Goal: Task Accomplishment & Management: Use online tool/utility

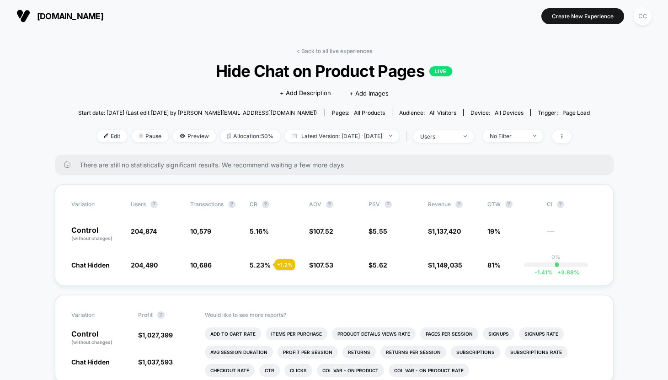
scroll to position [4, 0]
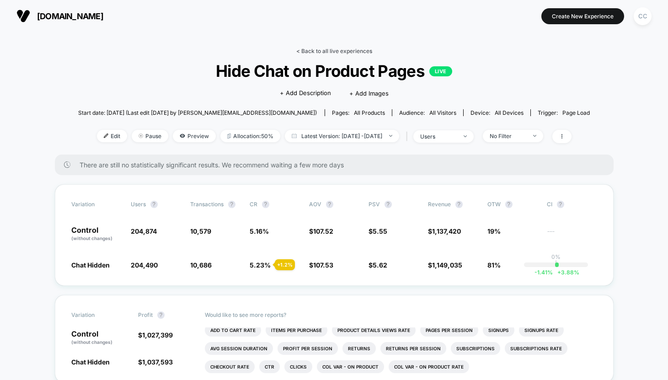
click at [353, 52] on link "< Back to all live experiences" at bounding box center [334, 51] width 76 height 7
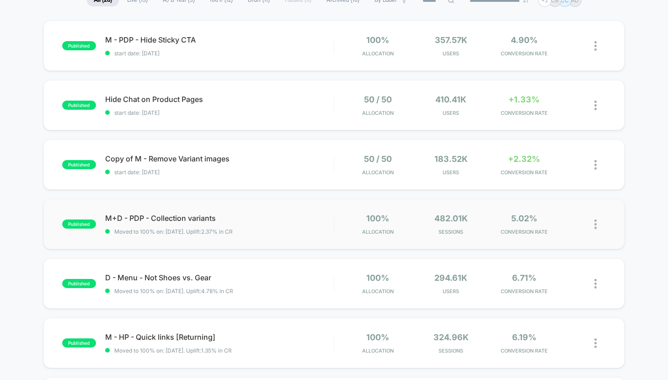
scroll to position [82, 0]
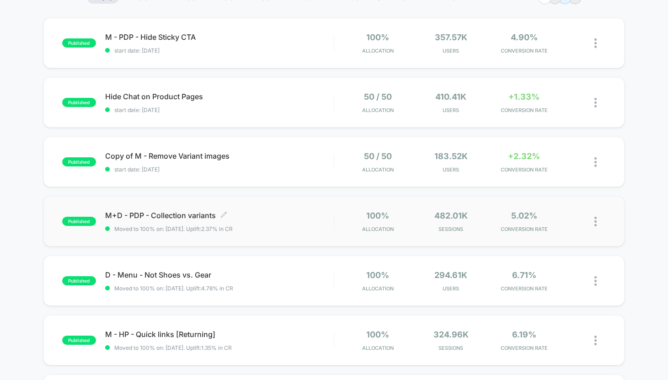
click at [286, 227] on span "Moved to 100% on: [DATE] . Uplift: 2.37% in CR" at bounding box center [219, 228] width 229 height 7
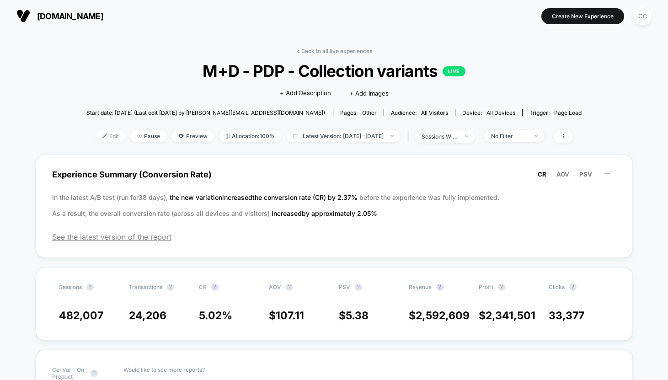
click at [97, 135] on span "Edit" at bounding box center [111, 136] width 30 height 12
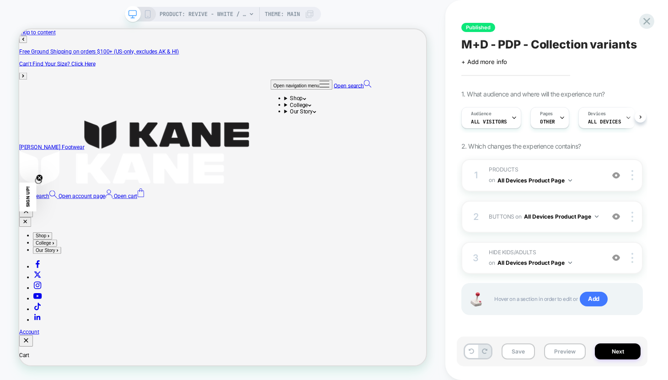
scroll to position [0, 0]
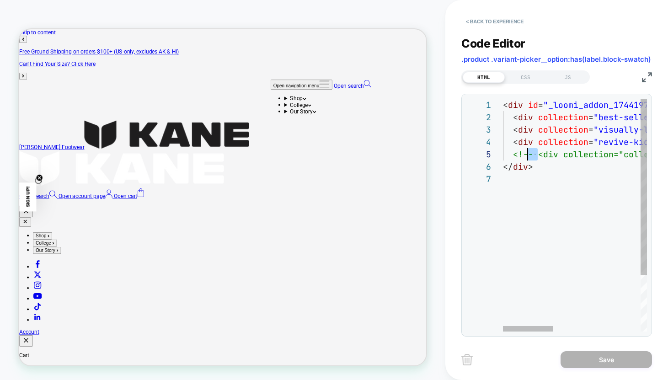
scroll to position [49, 0]
drag, startPoint x: 537, startPoint y: 155, endPoint x: 500, endPoint y: 155, distance: 37.0
click at [370, 155] on div "< div id = "_loomi_addon_1744197693898" > < div collection = "best-sellers" cla…" at bounding box center [272, 223] width 198 height 205
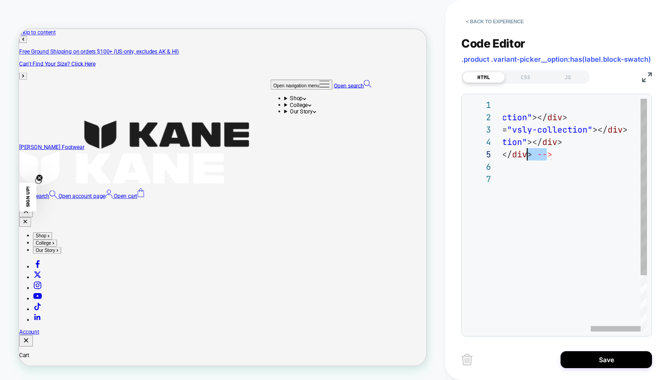
scroll to position [49, 277]
drag, startPoint x: 549, startPoint y: 155, endPoint x: 528, endPoint y: 156, distance: 21.1
click at [370, 156] on div "< div id = "_loomi_addon_1744197693898" > < div collection = "best-sellers" cla…" at bounding box center [272, 223] width 198 height 205
type textarea "**********"
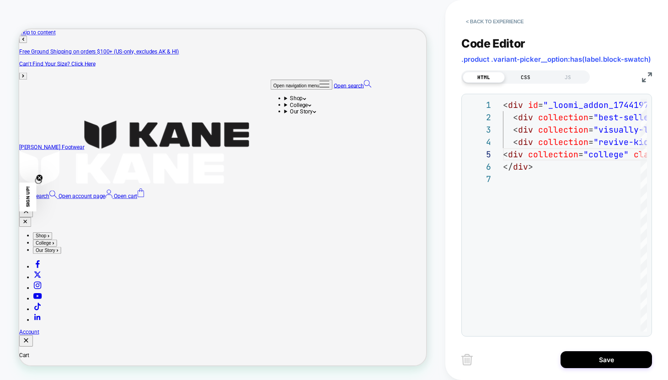
click at [526, 75] on div "CSS" at bounding box center [526, 77] width 42 height 11
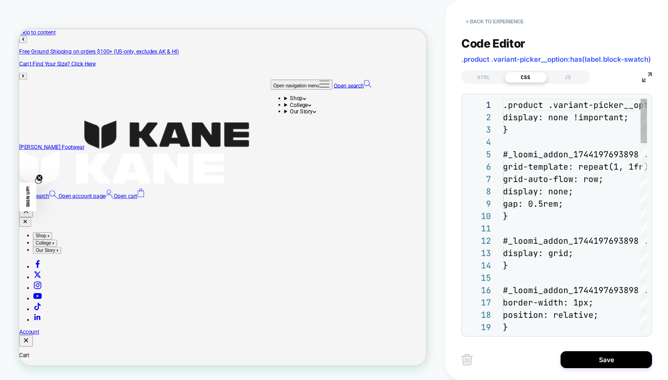
scroll to position [123, 0]
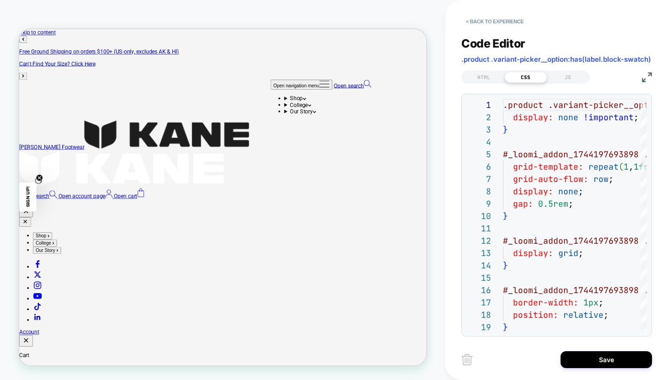
click at [646, 79] on img at bounding box center [647, 77] width 10 height 10
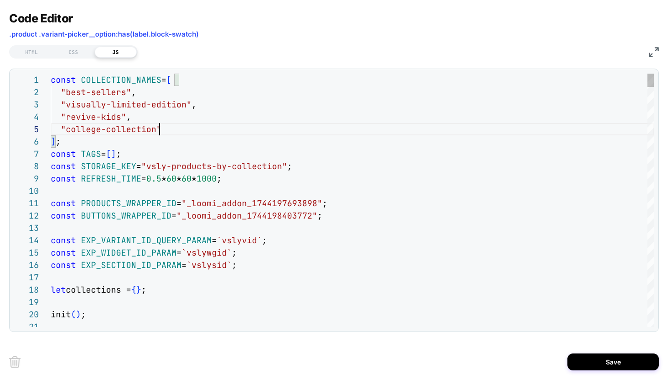
scroll to position [49, 113]
type textarea "**********"
click at [643, 361] on button "Save" at bounding box center [613, 361] width 91 height 17
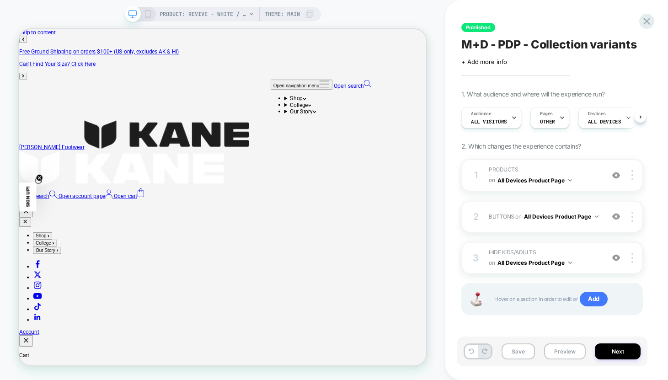
scroll to position [0, 0]
click at [501, 225] on div "2 BUTTONS Adding Code Block BEFORE .product .product-info__block-item[data-bloc…" at bounding box center [552, 217] width 182 height 32
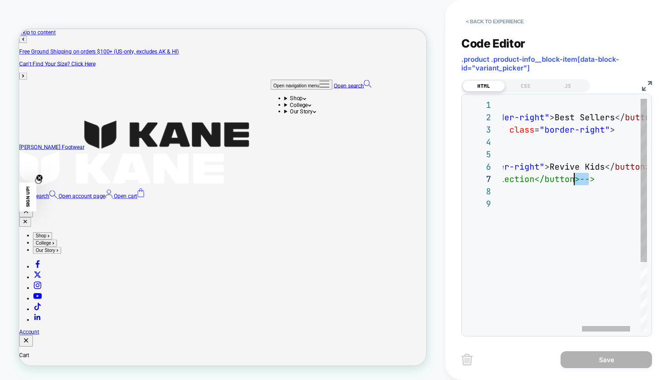
scroll to position [74, 306]
drag, startPoint x: 591, startPoint y: 179, endPoint x: 576, endPoint y: 179, distance: 14.6
click at [576, 179] on div "< div id = "_loomi_addon_1744198403772" > < button collection = "best-sellers" …" at bounding box center [473, 265] width 411 height 332
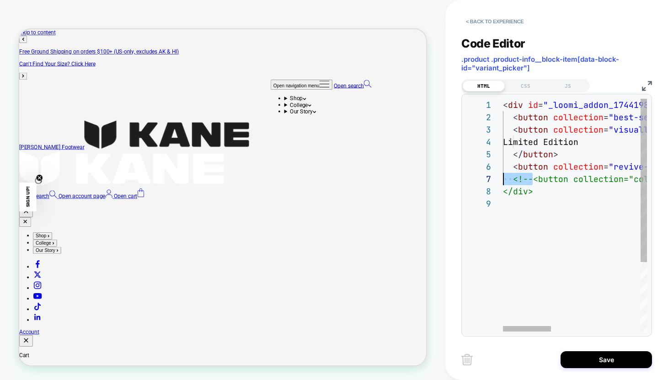
scroll to position [74, 0]
drag, startPoint x: 533, startPoint y: 178, endPoint x: 502, endPoint y: 178, distance: 31.1
type textarea "**********"
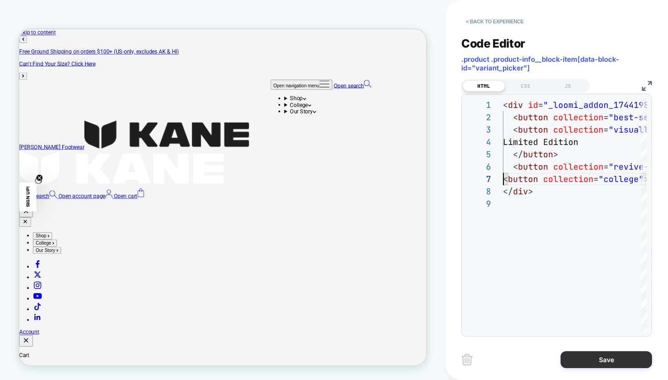
click at [601, 364] on button "Save" at bounding box center [606, 359] width 91 height 17
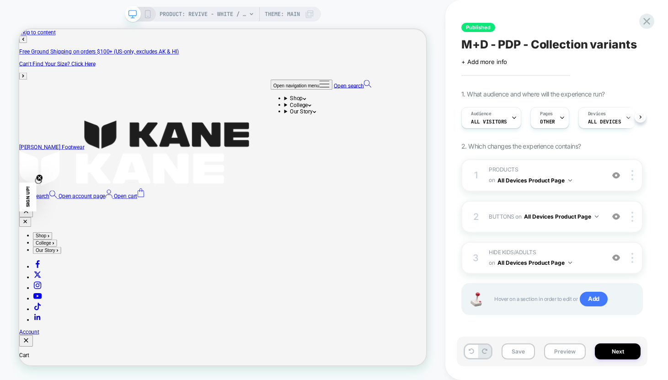
scroll to position [0, 0]
click at [564, 355] on button "Preview" at bounding box center [565, 351] width 42 height 16
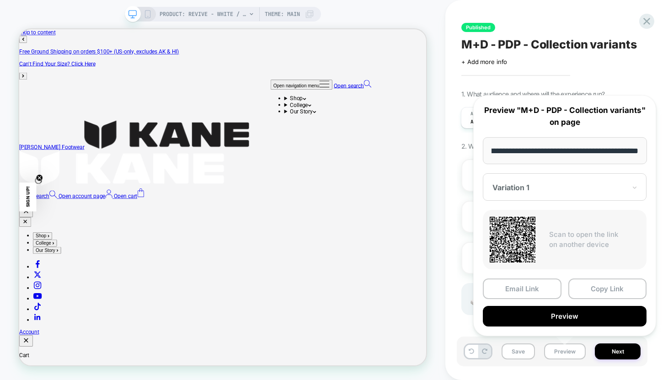
scroll to position [0, 0]
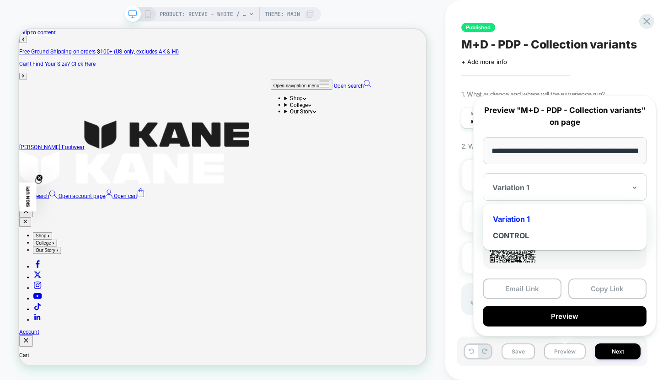
click at [574, 195] on div "Variation 1" at bounding box center [565, 186] width 164 height 27
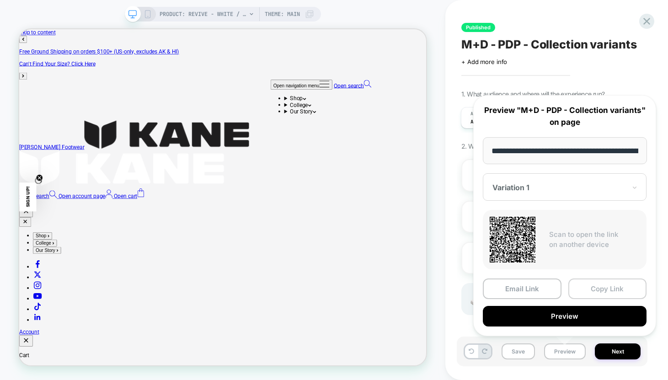
click at [604, 290] on button "Copy Link" at bounding box center [607, 288] width 79 height 21
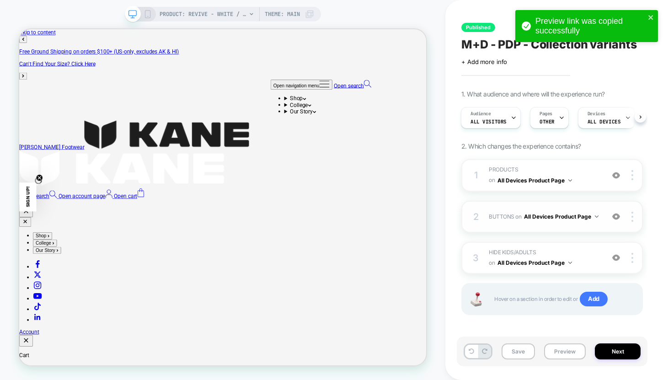
click at [575, 227] on div "2 BUTTONS Adding Code Block BEFORE .product .product-info__block-item[data-bloc…" at bounding box center [552, 217] width 182 height 32
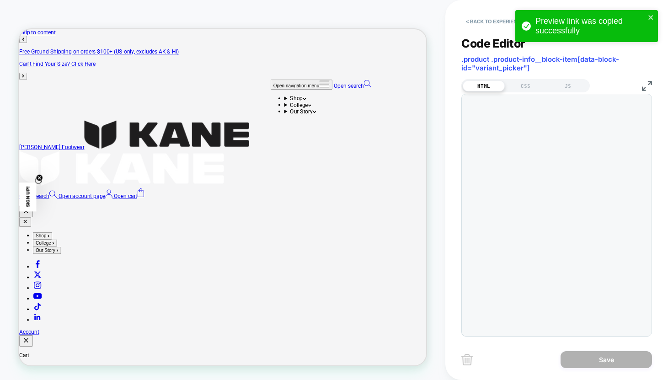
scroll to position [99, 0]
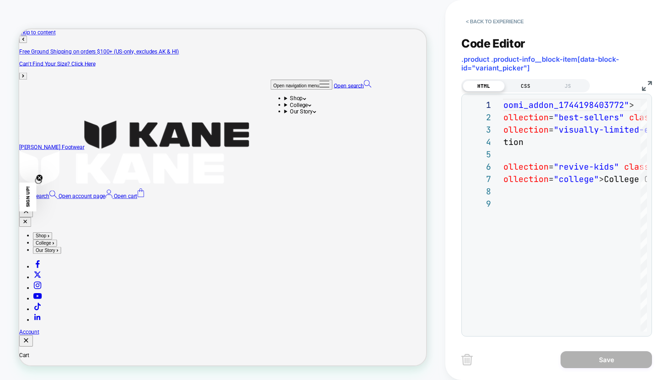
click at [531, 83] on div "CSS" at bounding box center [526, 85] width 42 height 11
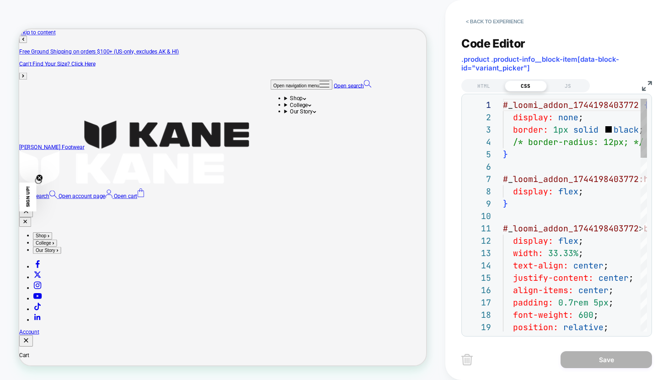
scroll to position [123, 0]
click at [585, 88] on div "JS" at bounding box center [568, 85] width 42 height 11
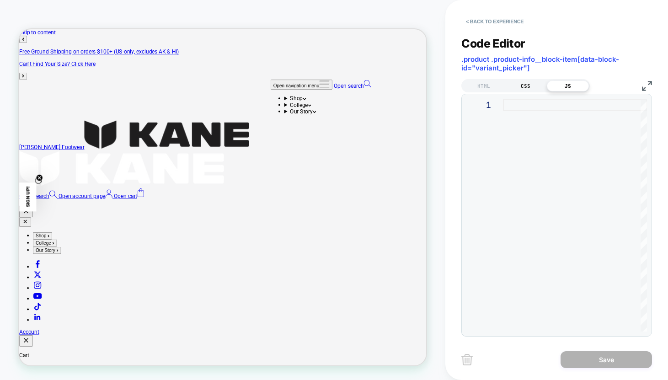
click at [525, 86] on div "CSS" at bounding box center [526, 85] width 42 height 11
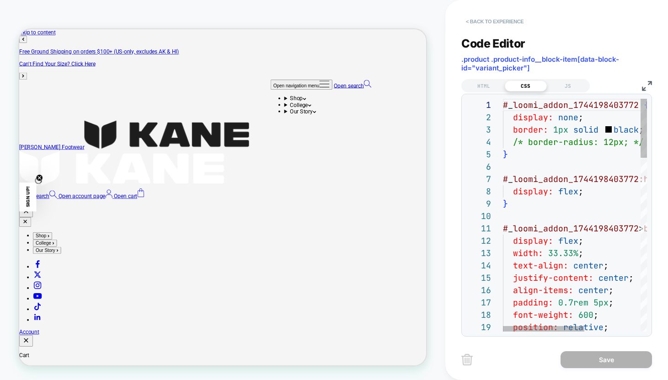
click at [483, 21] on button "< Back to experience" at bounding box center [494, 21] width 67 height 15
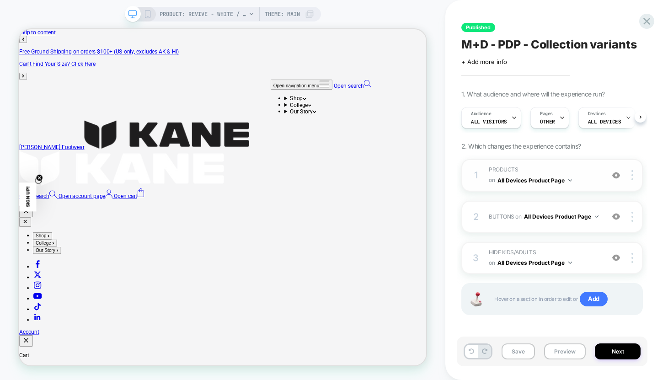
scroll to position [0, 0]
click at [578, 182] on span "PRODUCTS Adding Code Block BEFORE .product .variant-picker__option:has(label.bl…" at bounding box center [544, 175] width 111 height 21
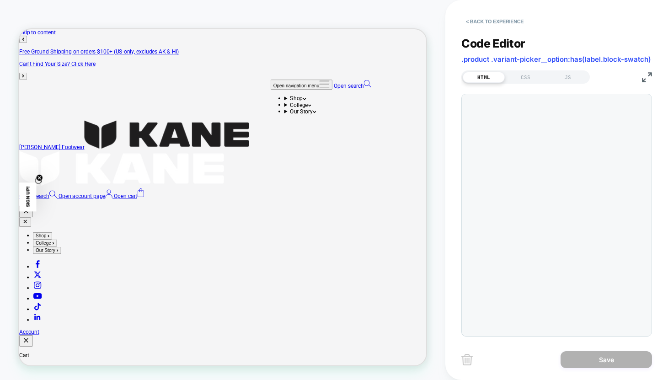
scroll to position [74, 0]
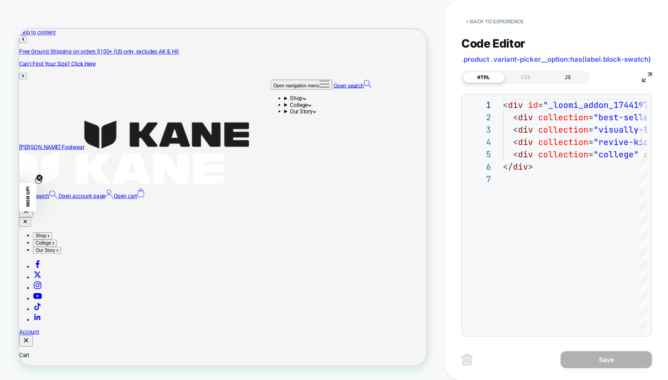
click at [564, 78] on div "JS" at bounding box center [568, 77] width 42 height 11
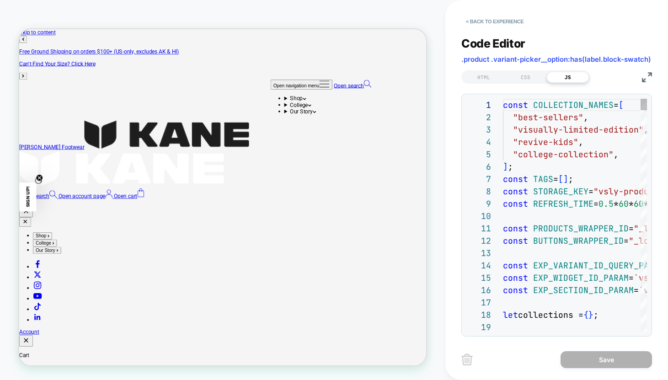
scroll to position [123, 0]
drag, startPoint x: 552, startPoint y: 155, endPoint x: 604, endPoint y: 152, distance: 52.2
type textarea "**********"
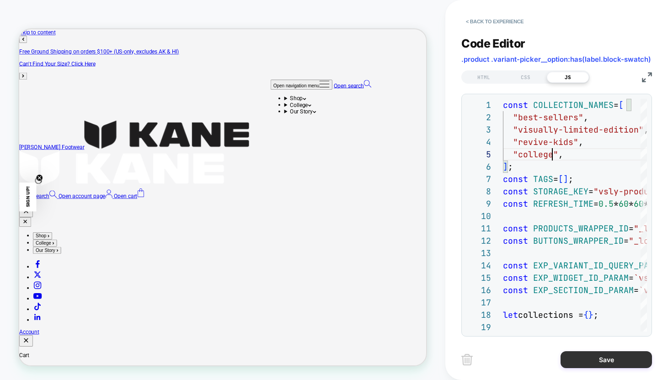
click at [621, 362] on button "Save" at bounding box center [606, 359] width 91 height 17
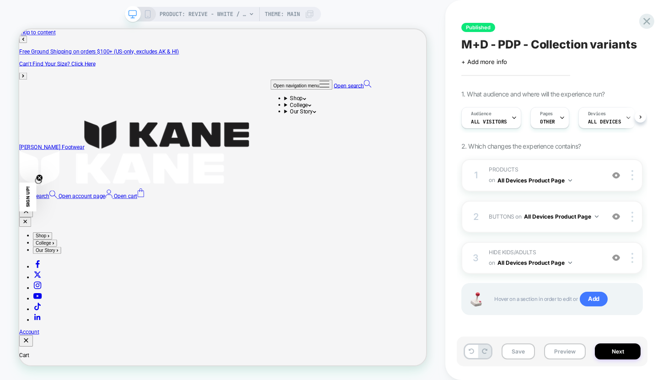
scroll to position [0, 0]
click at [572, 353] on button "Preview" at bounding box center [565, 351] width 42 height 16
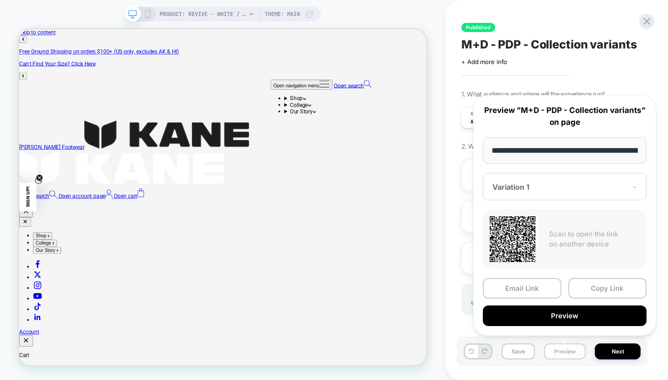
scroll to position [0, 127]
click at [600, 297] on button "Copy Link" at bounding box center [607, 288] width 79 height 21
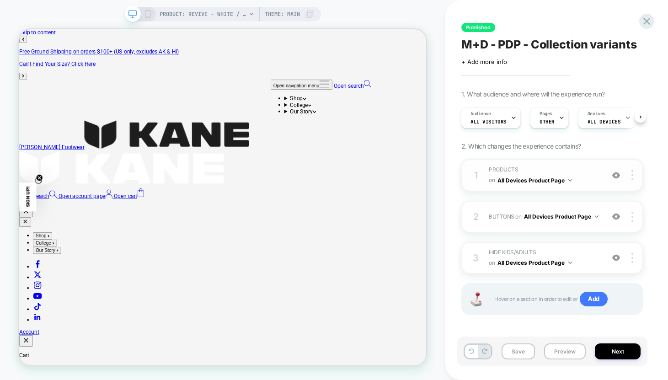
click at [556, 180] on button "All Devices Product Page" at bounding box center [535, 180] width 75 height 11
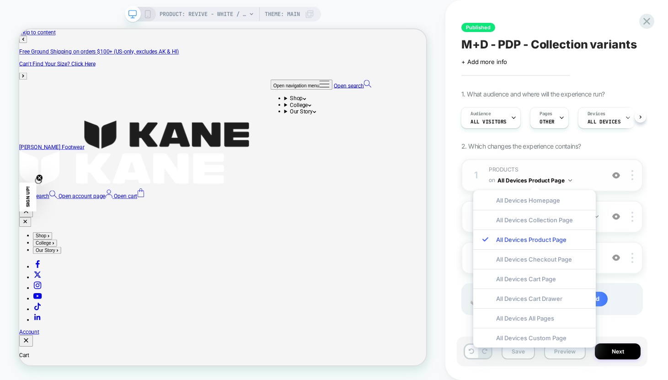
click at [596, 179] on span "PRODUCTS Adding Code Block BEFORE .product .variant-picker__option:has(label.bl…" at bounding box center [544, 175] width 111 height 21
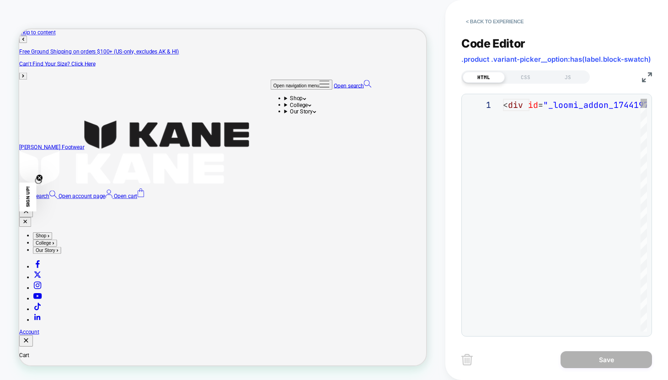
scroll to position [74, 0]
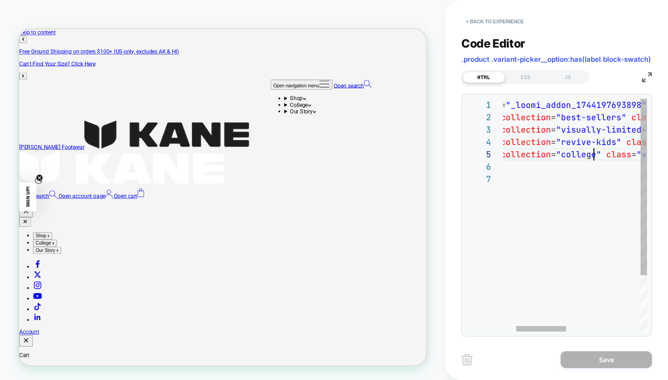
click at [594, 155] on div "< div id = "_loomi_addon_1744197693898" > < div collection = "best-sellers" cla…" at bounding box center [664, 252] width 396 height 307
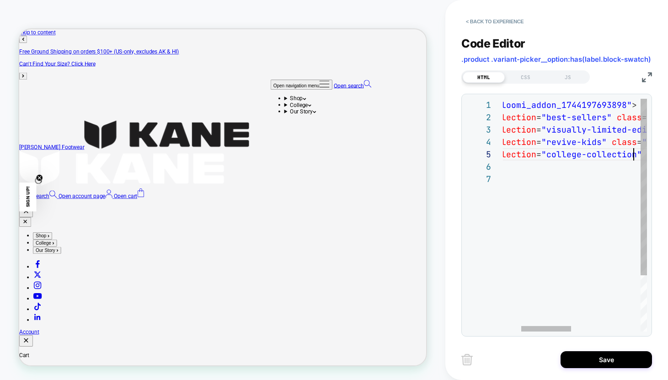
scroll to position [49, 183]
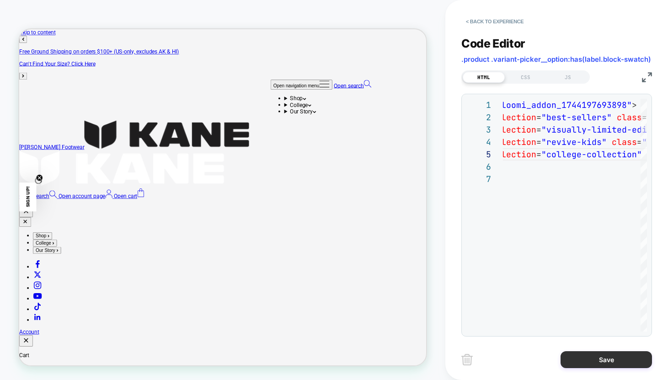
type textarea "**********"
click at [610, 361] on button "Save" at bounding box center [606, 359] width 91 height 17
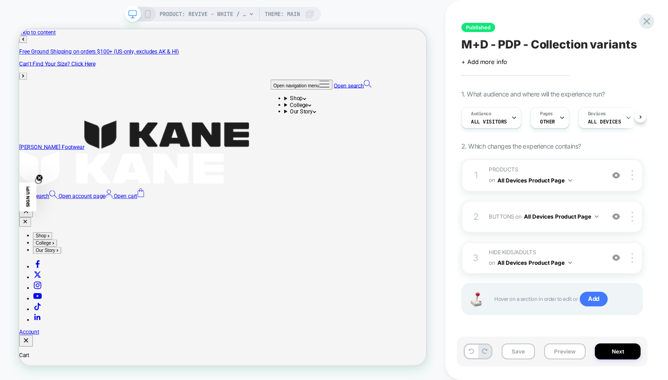
scroll to position [0, 0]
click at [580, 172] on span "PRODUCTS Adding Code Block BEFORE .product .variant-picker__option:has(label.bl…" at bounding box center [544, 175] width 111 height 21
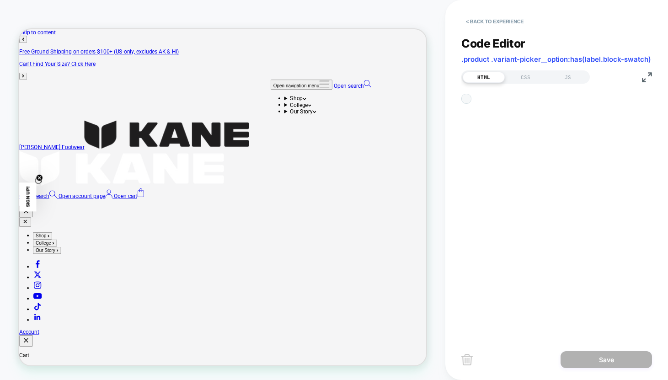
scroll to position [74, 0]
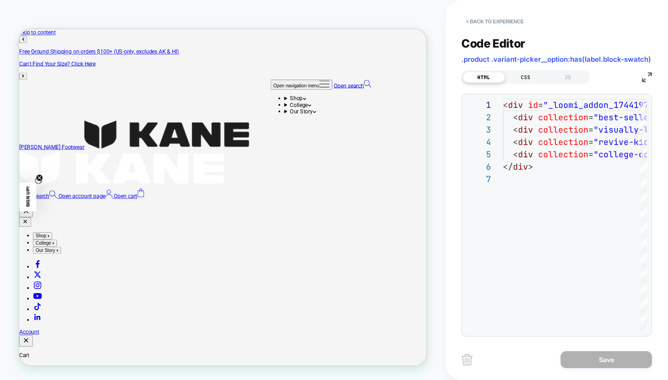
click at [531, 81] on div "CSS" at bounding box center [526, 77] width 42 height 11
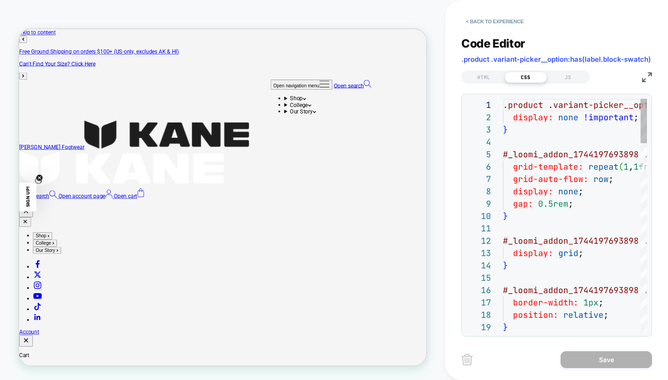
scroll to position [123, 0]
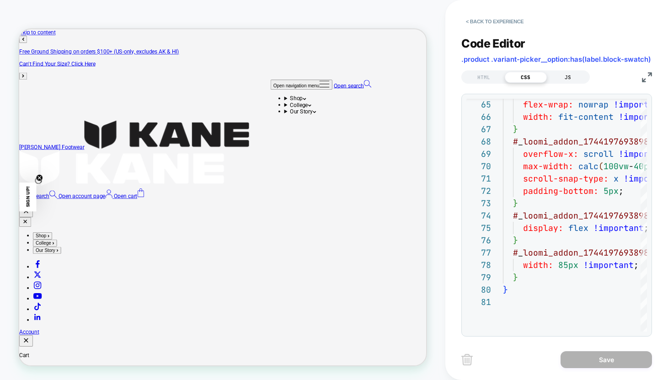
click at [567, 75] on div "JS" at bounding box center [568, 77] width 42 height 11
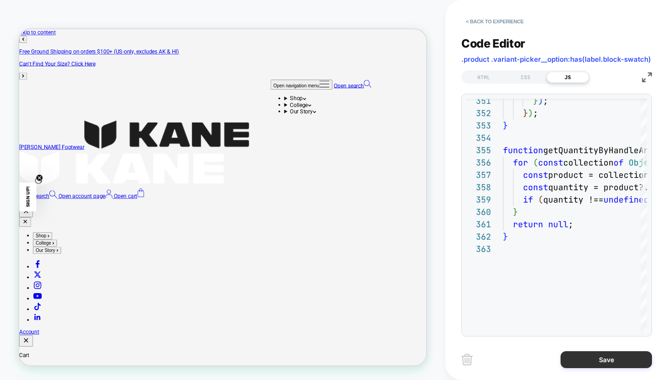
type textarea "**********"
click at [613, 362] on button "Save" at bounding box center [606, 359] width 91 height 17
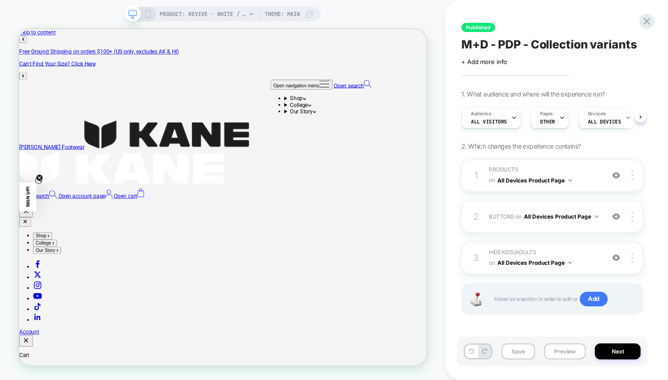
scroll to position [0, 0]
click at [555, 226] on div "2 BUTTONS Adding Code Block BEFORE .product .product-info__block-item[data-bloc…" at bounding box center [552, 217] width 182 height 32
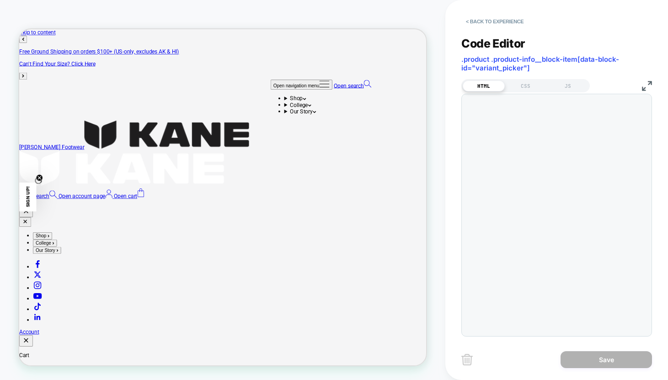
scroll to position [99, 0]
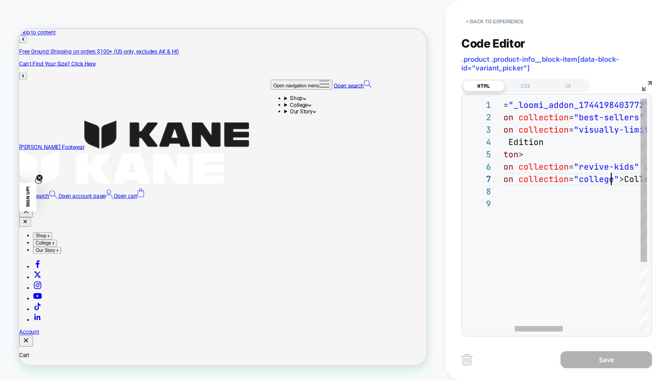
click at [610, 180] on div "< div id = "_loomi_addon_1744198403772" > < button collection = "best-sellers" …" at bounding box center [673, 265] width 411 height 332
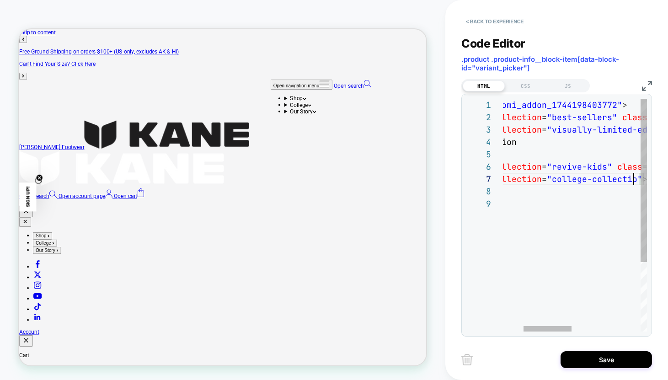
scroll to position [74, 198]
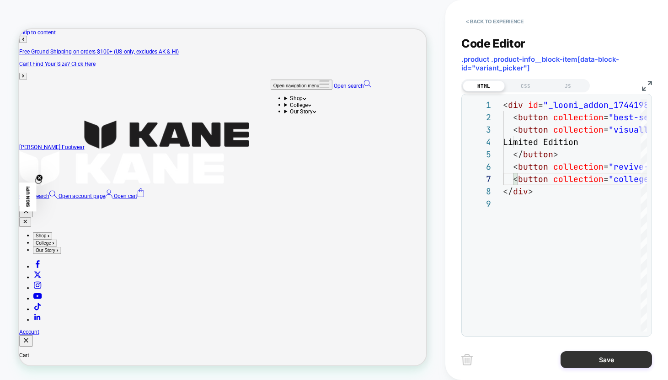
type textarea "**********"
click at [605, 357] on button "Save" at bounding box center [606, 359] width 91 height 17
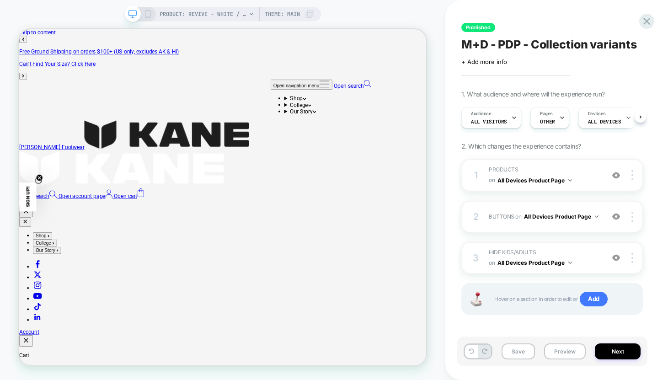
scroll to position [0, 0]
click at [563, 353] on button "Preview" at bounding box center [565, 351] width 42 height 16
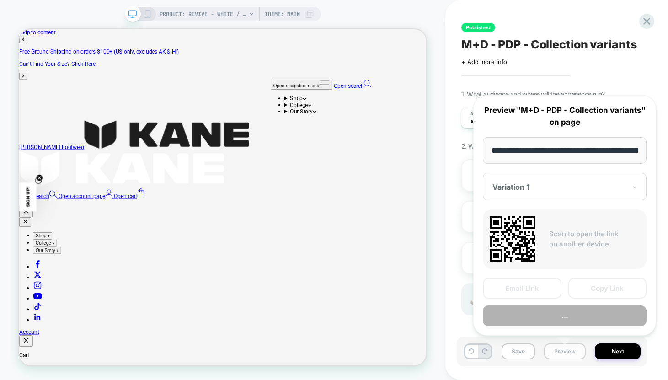
scroll to position [0, 127]
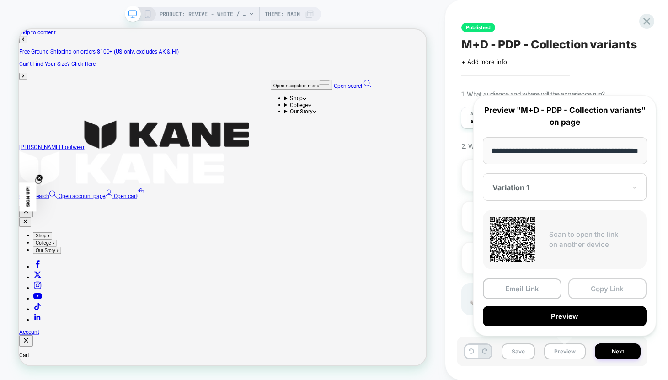
click at [597, 288] on button "Copy Link" at bounding box center [607, 288] width 79 height 21
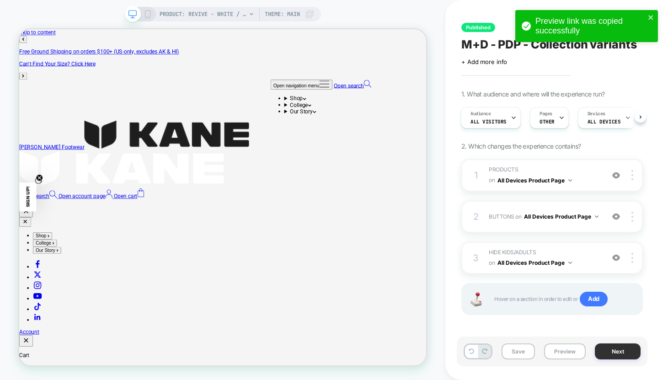
click at [610, 357] on button "Next" at bounding box center [618, 351] width 46 height 16
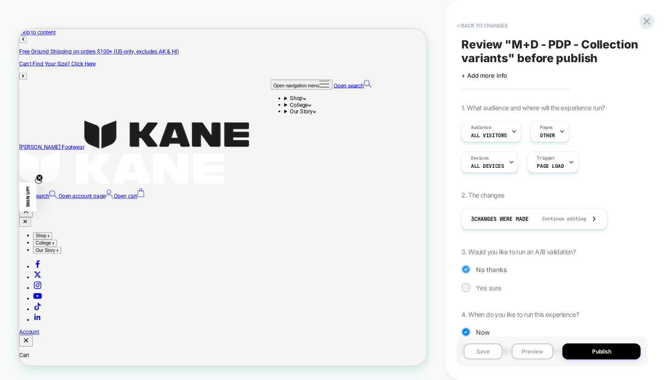
scroll to position [34, 0]
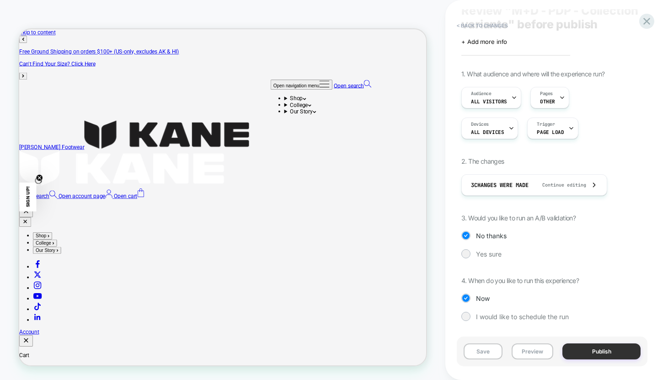
click at [617, 352] on button "Publish" at bounding box center [601, 351] width 78 height 16
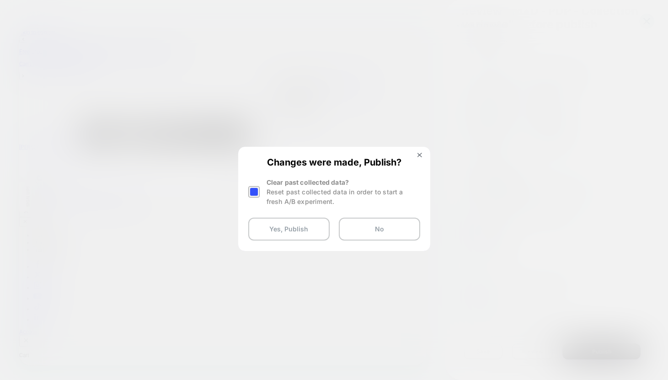
click at [254, 193] on div at bounding box center [253, 191] width 11 height 11
click at [305, 228] on button "Yes, Publish" at bounding box center [288, 229] width 81 height 23
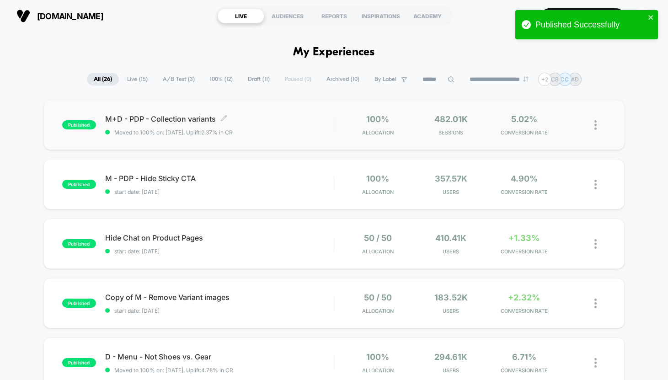
click at [295, 118] on span "M+D - PDP - Collection variants Click to edit experience details" at bounding box center [219, 118] width 229 height 9
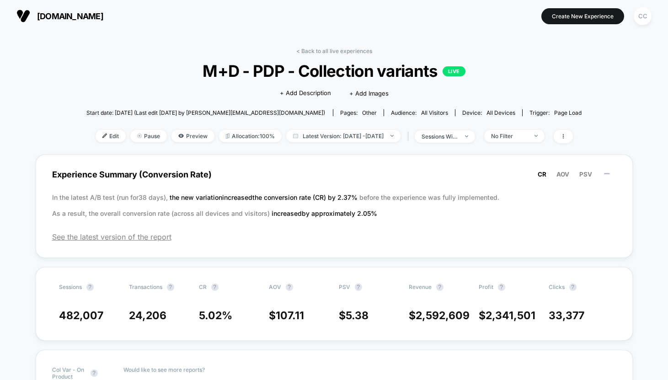
click at [487, 109] on span "all devices" at bounding box center [501, 112] width 29 height 7
click at [96, 138] on span "Edit" at bounding box center [111, 136] width 30 height 12
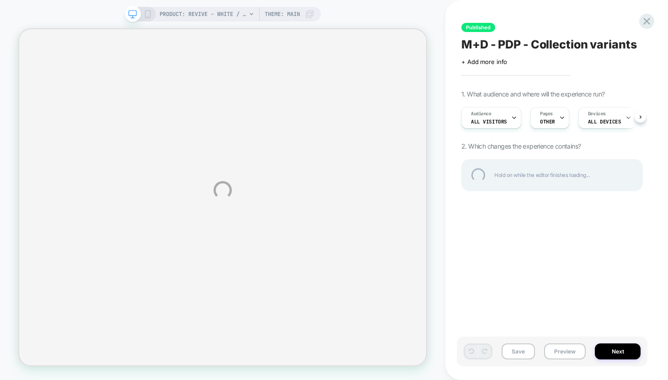
click at [548, 119] on div "PRODUCT: Revive - White / Cream PRODUCT: Revive - White / Cream Theme: MAIN Pub…" at bounding box center [334, 190] width 668 height 380
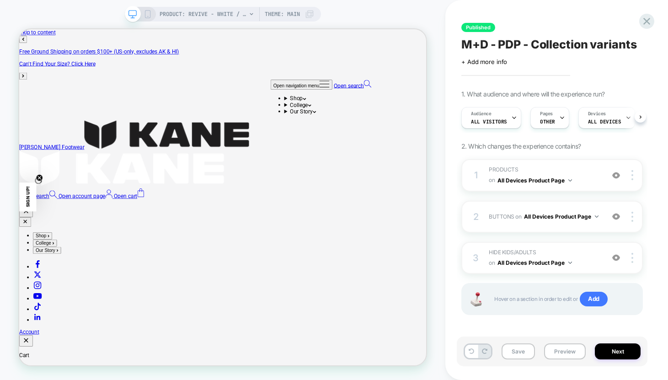
scroll to position [0, 0]
click at [552, 120] on div "Pages OTHER" at bounding box center [546, 117] width 33 height 21
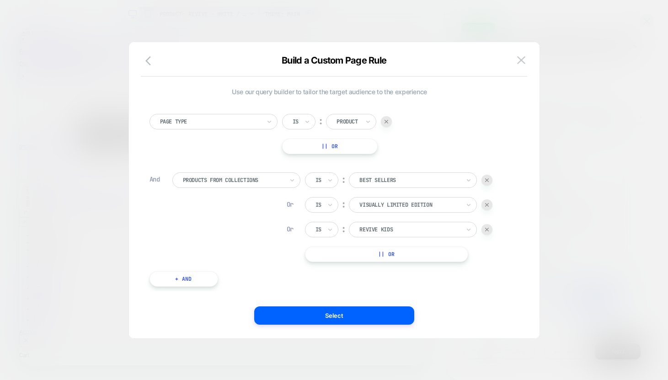
click at [385, 253] on button "|| Or" at bounding box center [386, 254] width 163 height 16
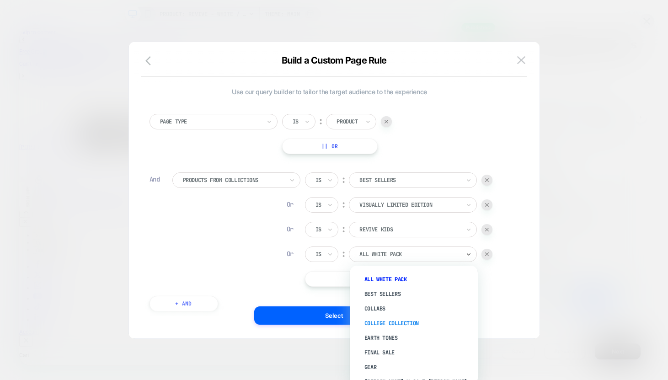
click at [402, 324] on div "College Collection" at bounding box center [418, 323] width 119 height 15
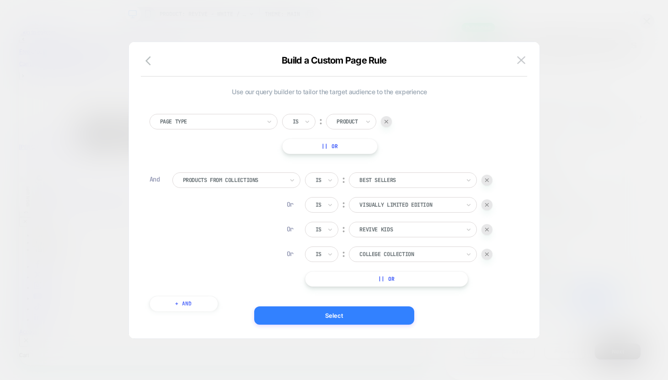
click at [356, 317] on button "Select" at bounding box center [334, 315] width 160 height 18
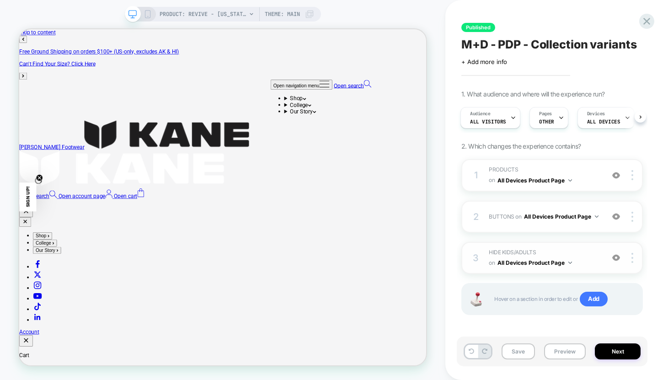
scroll to position [0, 0]
click at [0, 0] on button "Next" at bounding box center [0, 0] width 0 height 0
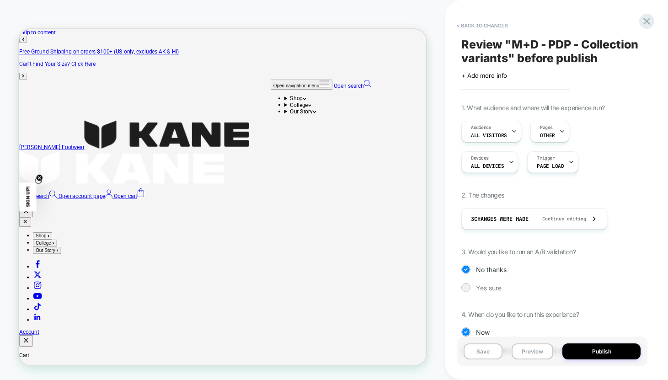
click at [0, 0] on button "Publish" at bounding box center [0, 0] width 0 height 0
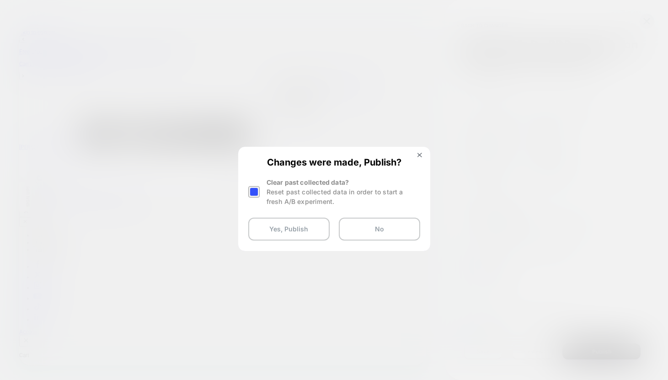
click at [254, 188] on div at bounding box center [253, 191] width 11 height 11
click at [0, 0] on button "Yes, Publish" at bounding box center [0, 0] width 0 height 0
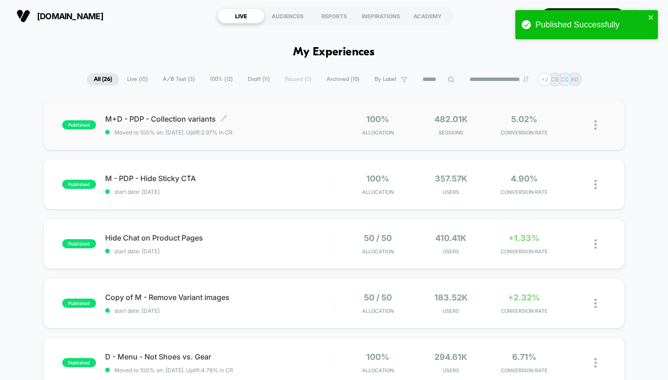
click at [314, 129] on span "Moved to 100% on: [DATE] . Uplift: 2.37% in CR" at bounding box center [219, 132] width 229 height 7
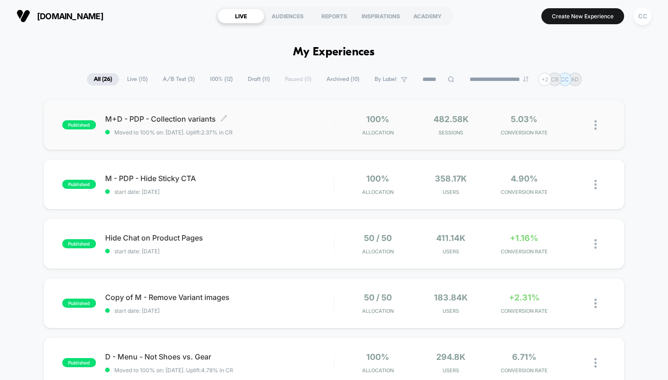
click at [279, 131] on span "Moved to 100% on: [DATE] . Uplift: 2.37% in CR" at bounding box center [219, 132] width 229 height 7
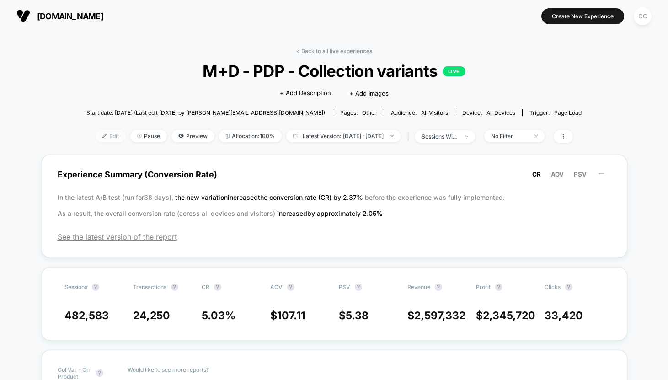
click at [96, 139] on span "Edit" at bounding box center [111, 136] width 30 height 12
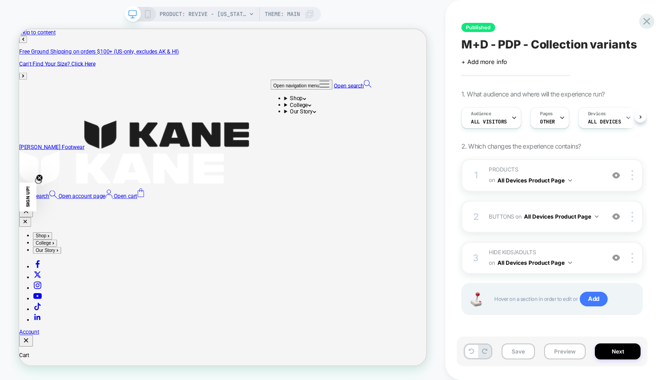
scroll to position [0, 0]
click at [604, 218] on div "2 BUTTONS Adding Code Block BEFORE .product .product-info__block-item[data-bloc…" at bounding box center [552, 217] width 182 height 32
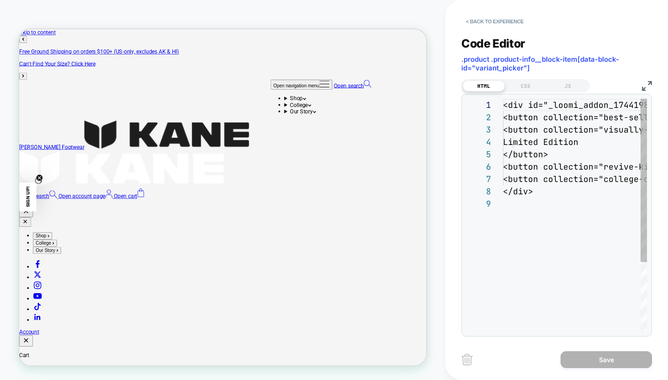
scroll to position [99, 0]
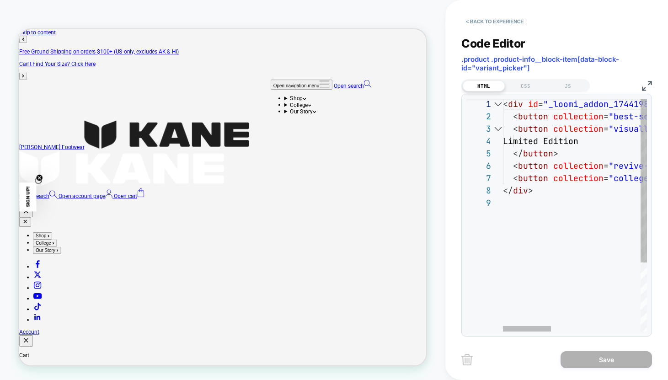
click at [492, 178] on div "7" at bounding box center [484, 178] width 37 height 12
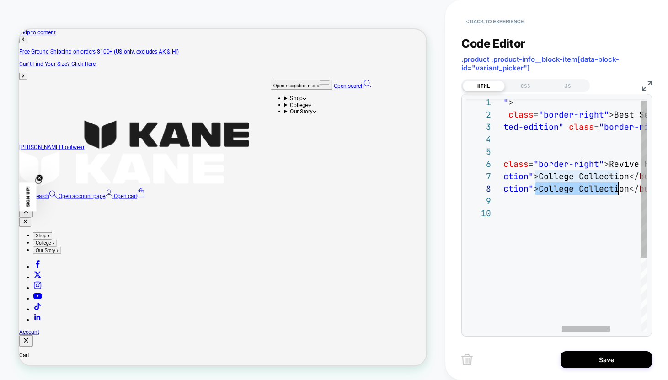
scroll to position [86, 296]
drag, startPoint x: 535, startPoint y: 189, endPoint x: 622, endPoint y: 188, distance: 86.9
click at [622, 188] on div "< div id = "_loomi_addon_1744198403772" > < button collection = "best-sellers" …" at bounding box center [532, 268] width 411 height 344
drag, startPoint x: 534, startPoint y: 189, endPoint x: 588, endPoint y: 193, distance: 53.7
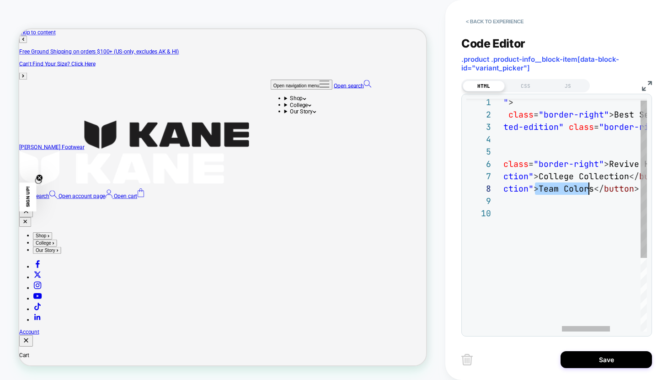
click at [588, 193] on div "< div id = "_loomi_addon_1744198403772" > < button collection = "best-sellers" …" at bounding box center [532, 268] width 411 height 344
type textarea "**********"
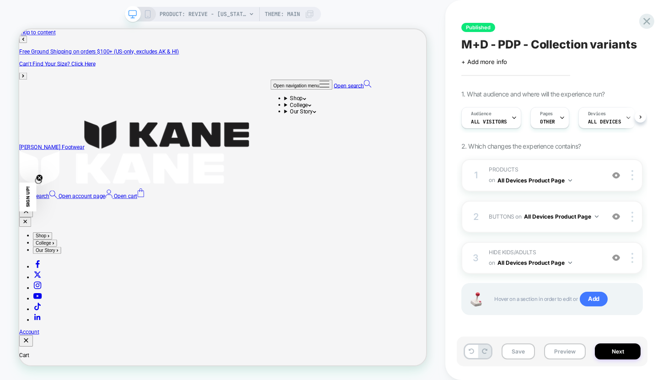
scroll to position [0, 0]
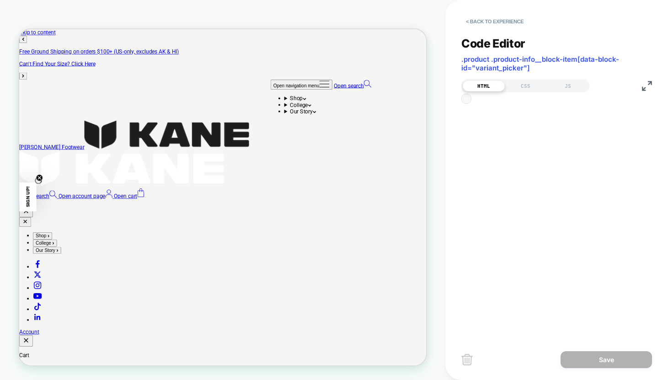
scroll to position [99, 0]
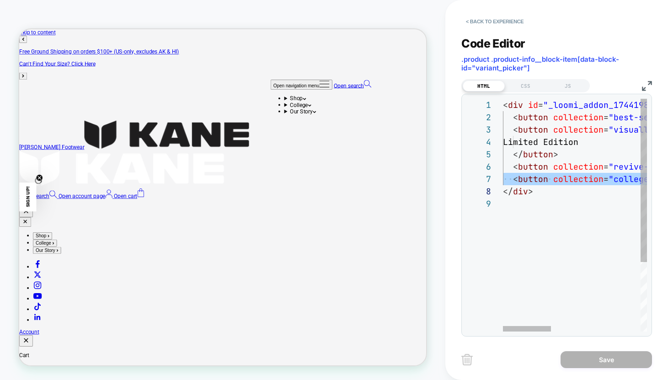
scroll to position [86, 0]
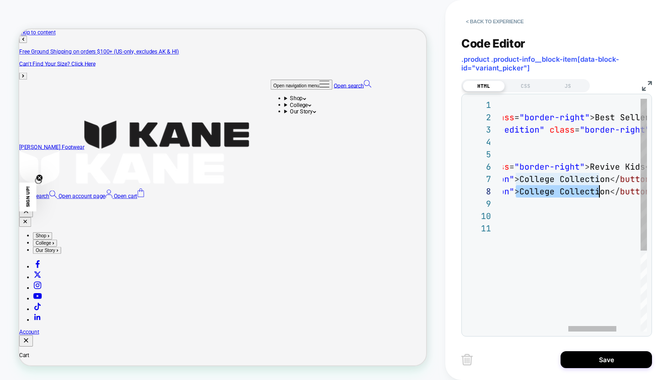
scroll to position [86, 291]
drag, startPoint x: 515, startPoint y: 192, endPoint x: 604, endPoint y: 193, distance: 88.7
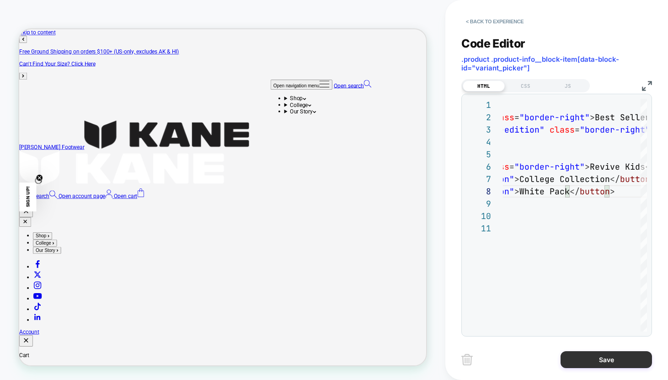
type textarea "**********"
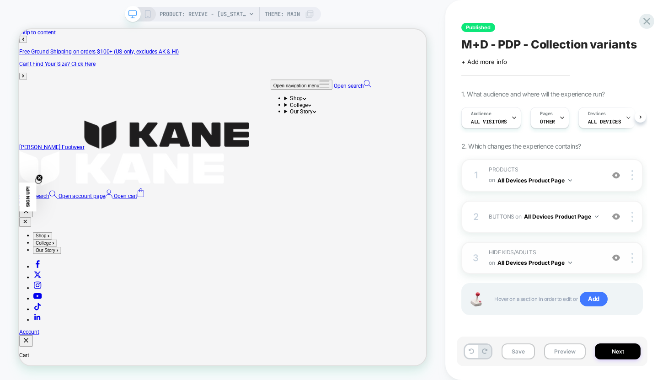
scroll to position [0, 0]
click at [568, 353] on button "Preview" at bounding box center [565, 351] width 42 height 16
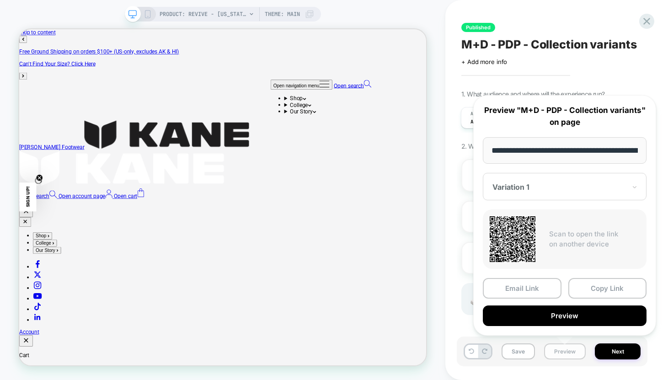
scroll to position [0, 113]
click at [597, 289] on button "Copy Link" at bounding box center [607, 288] width 79 height 21
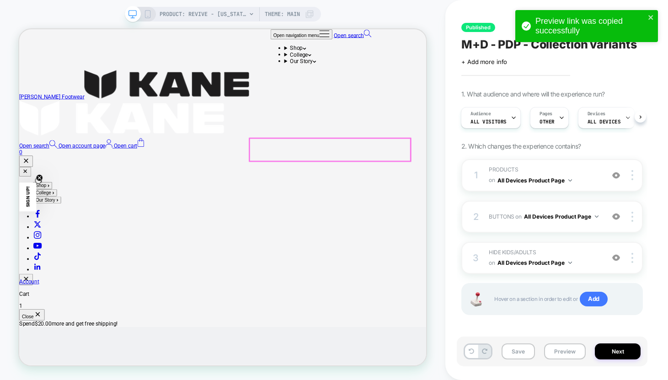
scroll to position [83, 0]
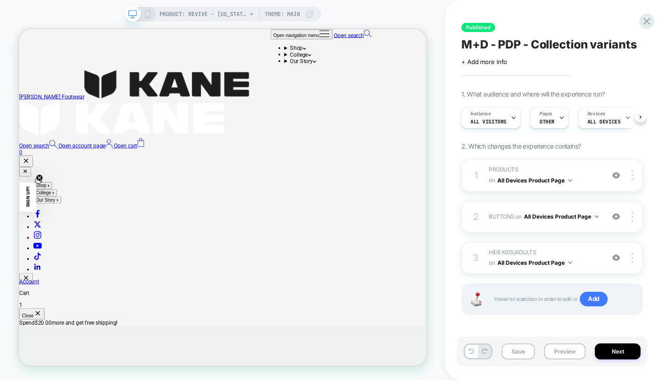
click at [309, 15] on icon at bounding box center [309, 15] width 8 height 8
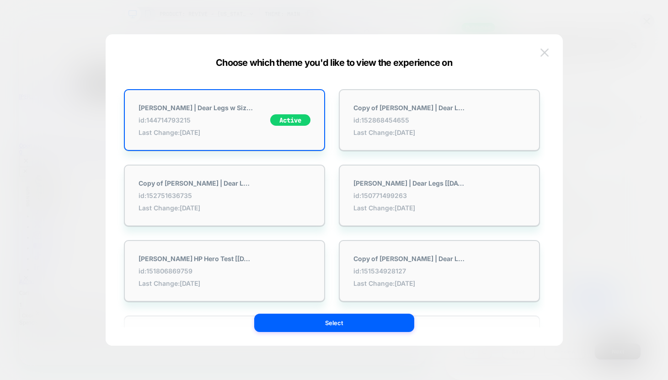
click at [546, 53] on img at bounding box center [545, 52] width 8 height 8
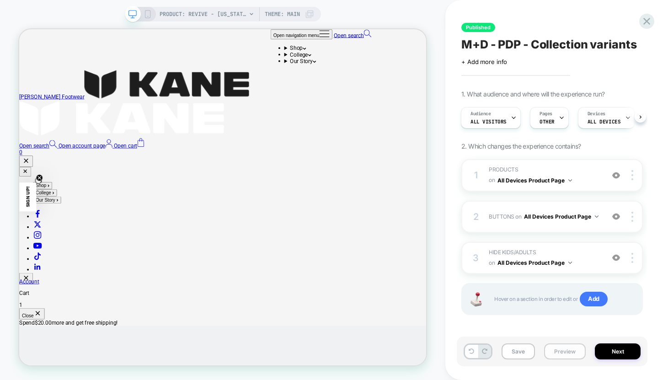
click at [570, 353] on button "Preview" at bounding box center [565, 351] width 42 height 16
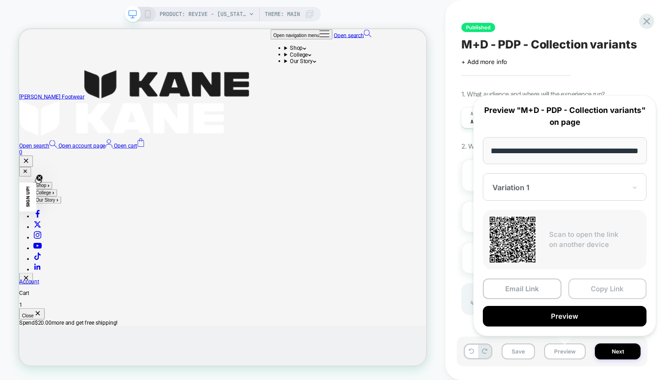
scroll to position [0, 0]
click at [618, 294] on button "Copy Link" at bounding box center [607, 288] width 79 height 21
